Goal: Task Accomplishment & Management: Manage account settings

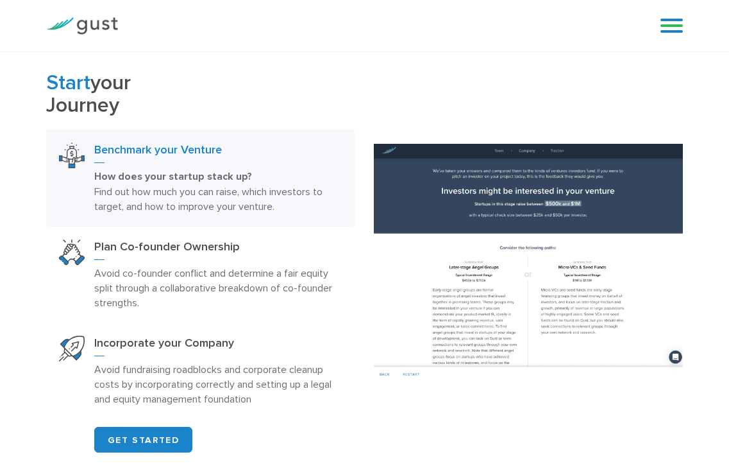
scroll to position [513, 0]
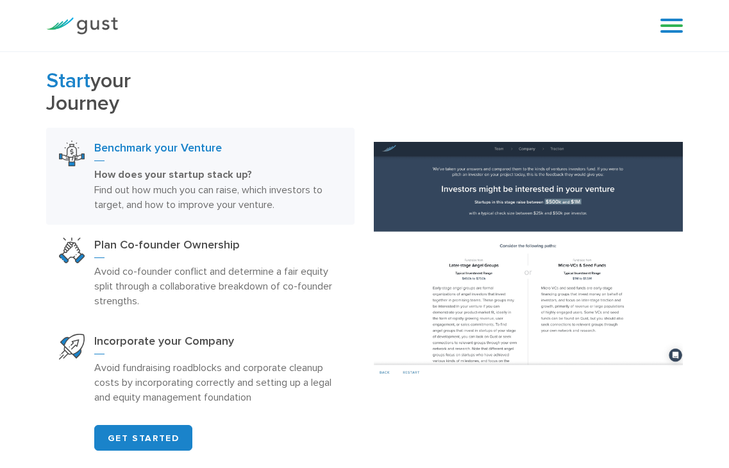
click at [666, 29] on link at bounding box center [672, 25] width 22 height 19
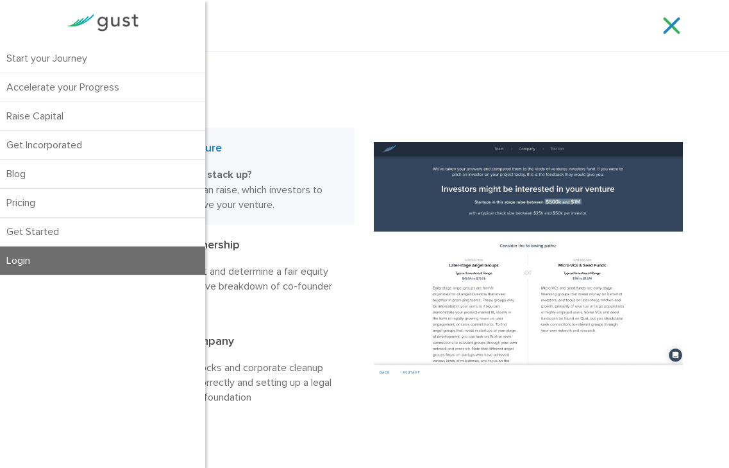
click at [30, 254] on link "Login" at bounding box center [102, 260] width 205 height 28
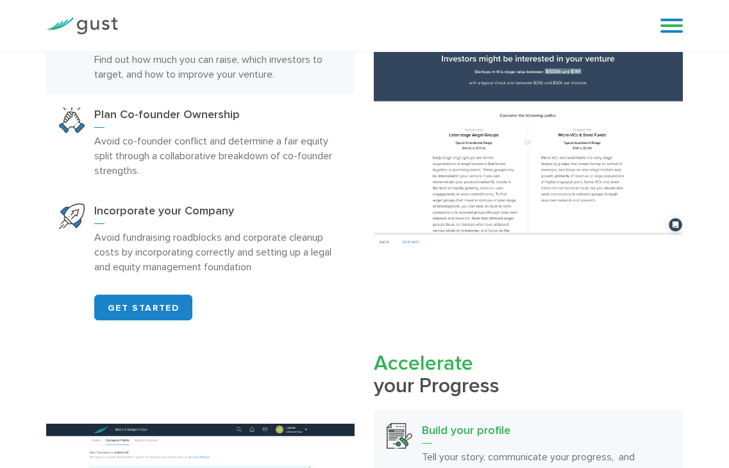
scroll to position [465, 0]
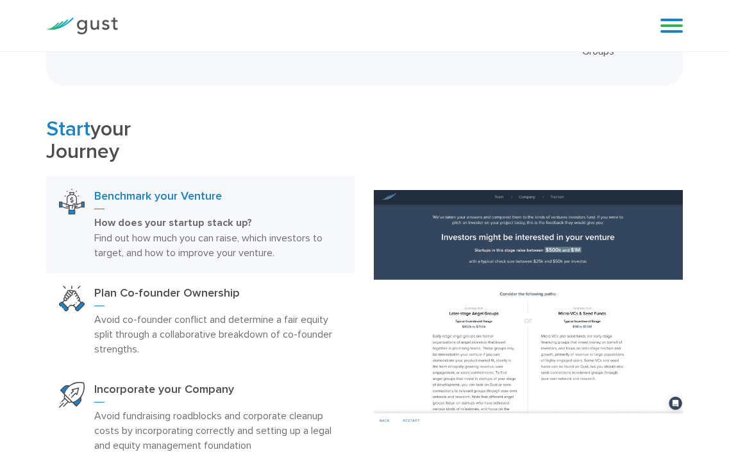
click at [675, 15] on div "Blog FAQ Pricing Get Started Login Login" at bounding box center [666, 25] width 51 height 38
click at [676, 26] on link at bounding box center [672, 25] width 22 height 19
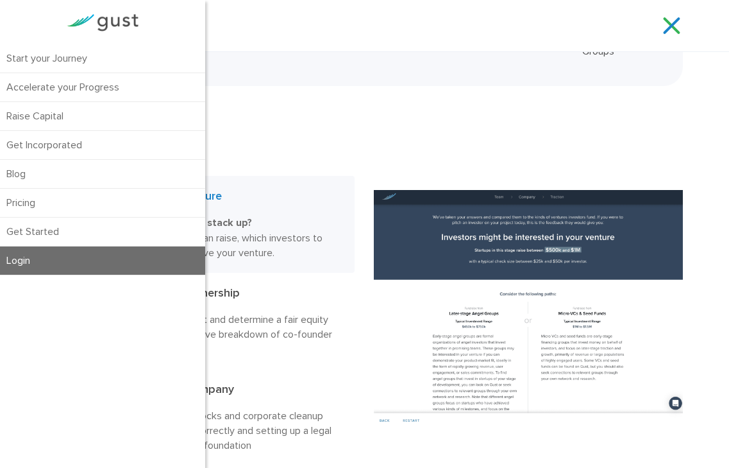
click at [18, 262] on link "Login" at bounding box center [102, 260] width 205 height 28
